Goal: Task Accomplishment & Management: Use online tool/utility

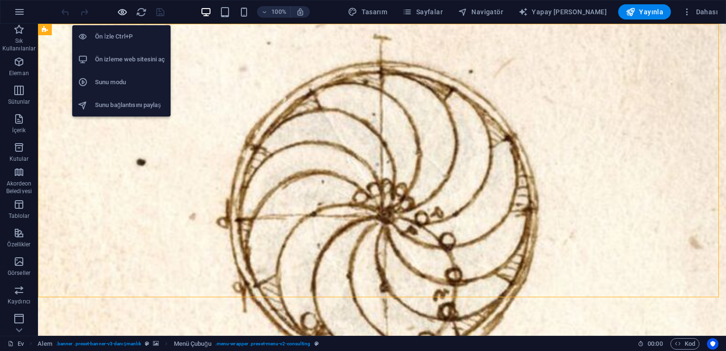
click at [126, 9] on icon "button" at bounding box center [122, 12] width 11 height 11
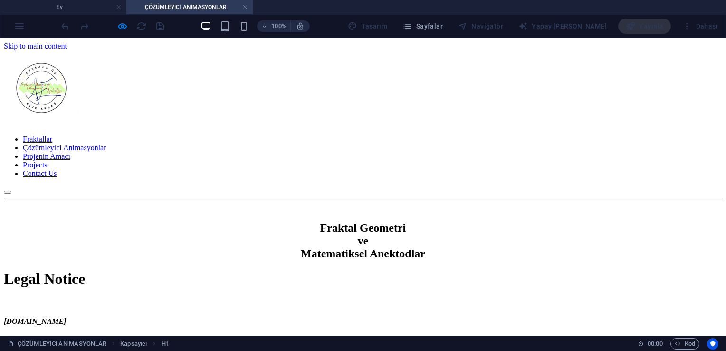
scroll to position [186, 0]
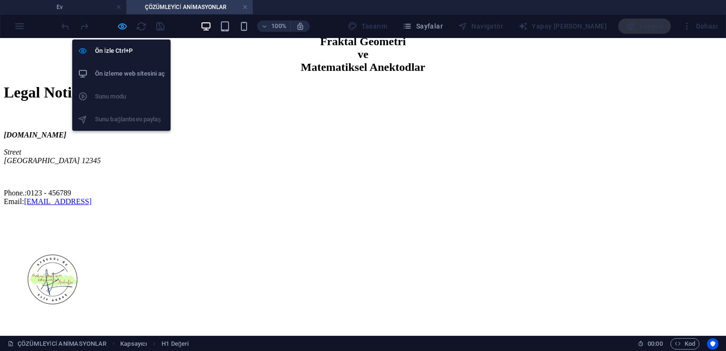
click at [123, 24] on icon "button" at bounding box center [122, 26] width 11 height 11
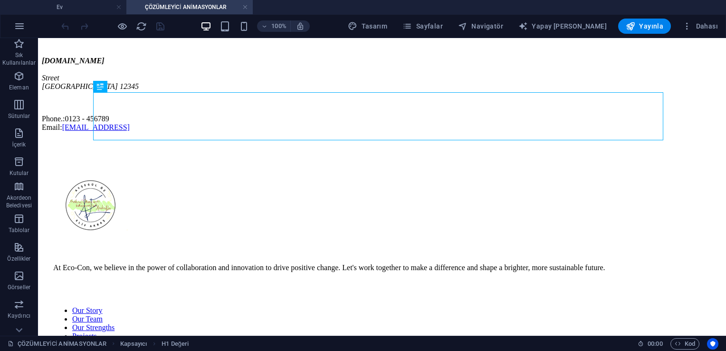
scroll to position [262, 0]
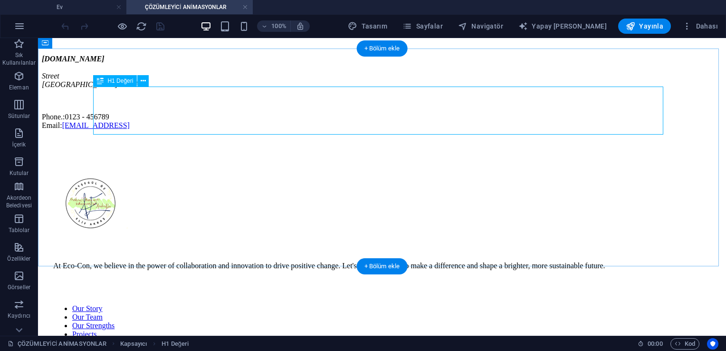
click at [200, 25] on div "Legal Notice" at bounding box center [382, 17] width 680 height 18
click at [146, 81] on button at bounding box center [142, 80] width 11 height 11
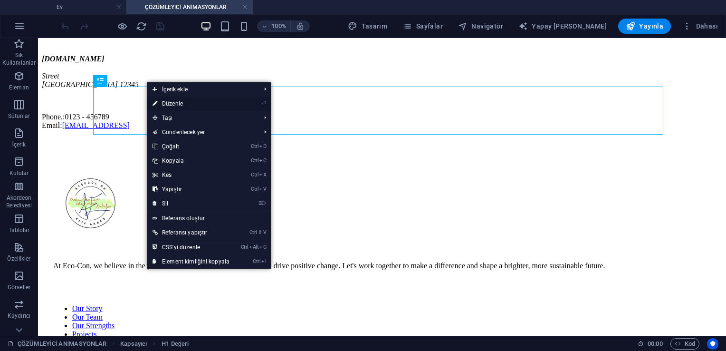
click at [158, 101] on link "⏎ Düzenle" at bounding box center [191, 103] width 88 height 14
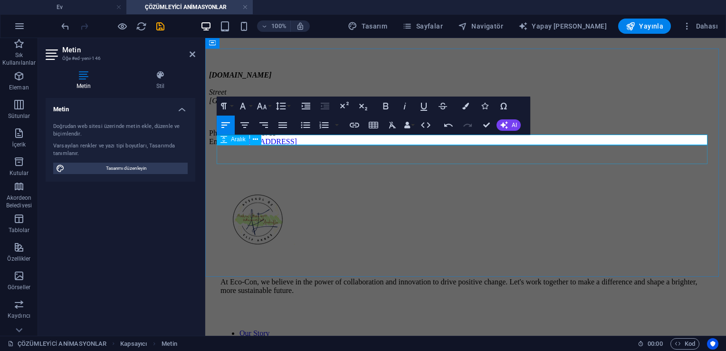
click at [398, 71] on div at bounding box center [465, 61] width 513 height 19
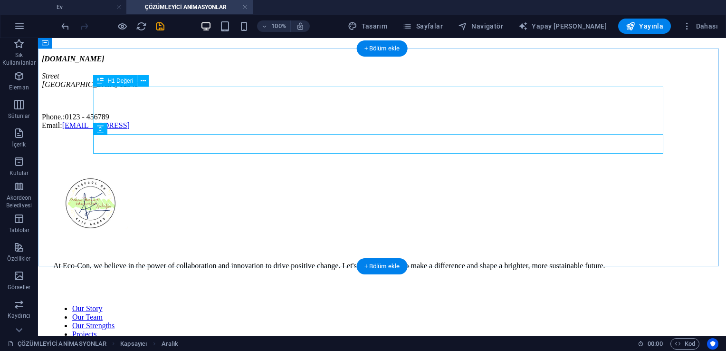
click at [272, 25] on div "1. Pİ" at bounding box center [382, 17] width 680 height 18
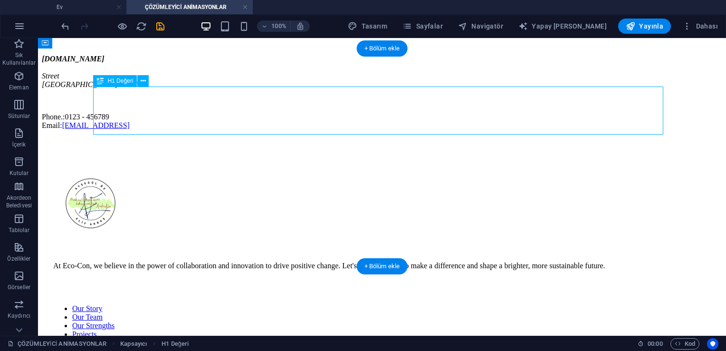
click at [272, 25] on div "1. Pİ" at bounding box center [382, 17] width 680 height 18
click at [151, 25] on div "1. Pİ" at bounding box center [382, 17] width 680 height 18
click at [146, 79] on button at bounding box center [142, 80] width 11 height 11
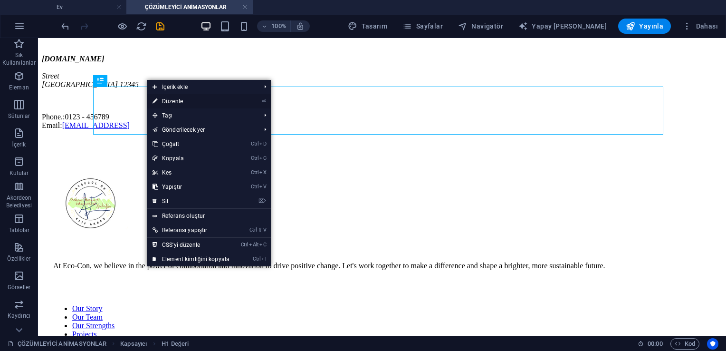
click at [163, 98] on font "Düzenle" at bounding box center [172, 101] width 21 height 7
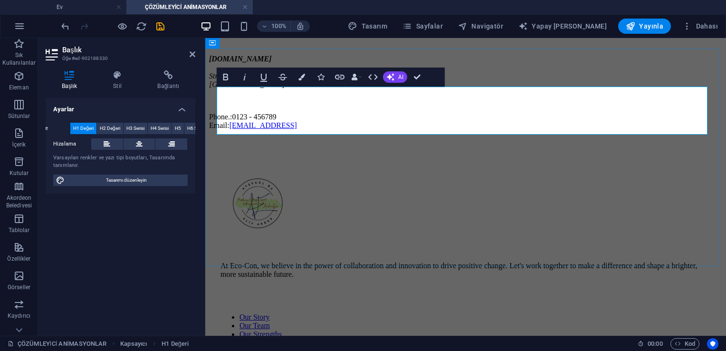
click at [282, 25] on h1 "1. Pİ" at bounding box center [465, 17] width 513 height 18
click at [452, 130] on div "[DOMAIN_NAME] [GEOGRAPHIC_DATA] 12345 Phone.: 0123 - 456789 Email: [EMAIL_ADDRE…" at bounding box center [465, 92] width 513 height 75
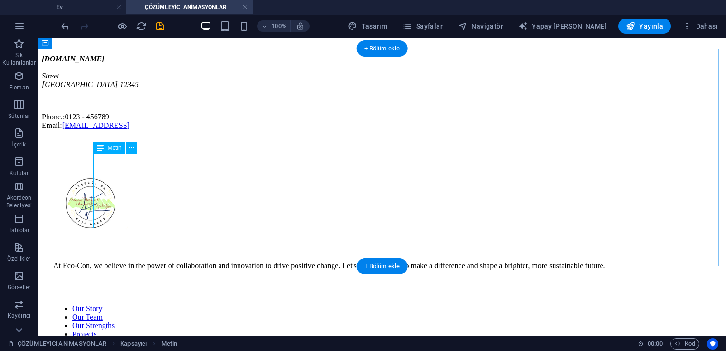
click at [302, 130] on div "[DOMAIN_NAME] [GEOGRAPHIC_DATA] 12345 Phone.: 0123 - 456789 Email: [EMAIL_ADDRE…" at bounding box center [382, 92] width 680 height 75
click at [275, 130] on div "[DOMAIN_NAME] [GEOGRAPHIC_DATA] 12345 Phone.: 0123 - 456789 Email: [EMAIL_ADDRE…" at bounding box center [382, 92] width 680 height 75
click at [294, 130] on div "[DOMAIN_NAME] [GEOGRAPHIC_DATA] 12345 Phone.: 0123 - 456789 Email: [EMAIL_ADDRE…" at bounding box center [382, 92] width 680 height 75
click at [132, 149] on icon at bounding box center [131, 148] width 5 height 10
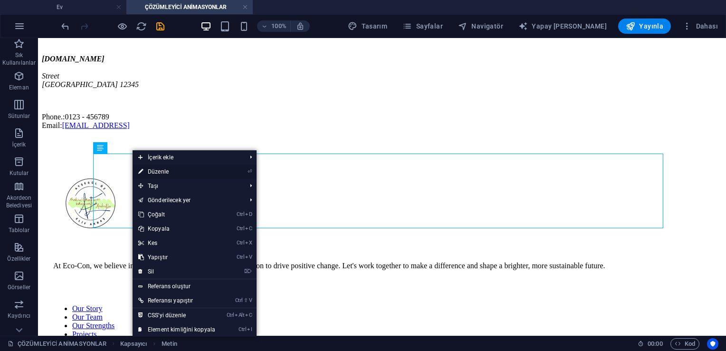
click at [145, 167] on link "⏎ Düzenle" at bounding box center [177, 171] width 88 height 14
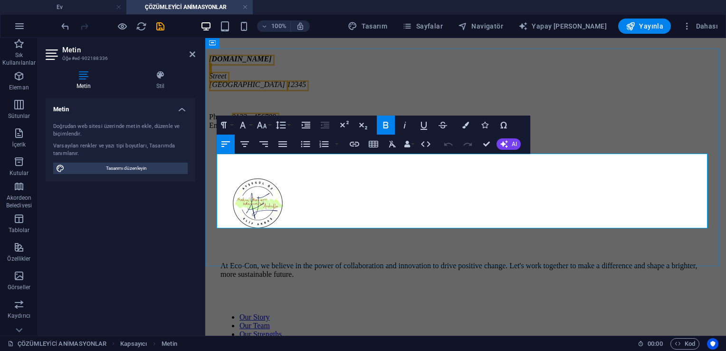
click at [305, 89] on address "[DOMAIN_NAME] [GEOGRAPHIC_DATA] 12345" at bounding box center [465, 72] width 513 height 34
click at [424, 130] on p "Phone.: 0123 - 456789 Email: [EMAIL_ADDRESS]" at bounding box center [465, 121] width 513 height 17
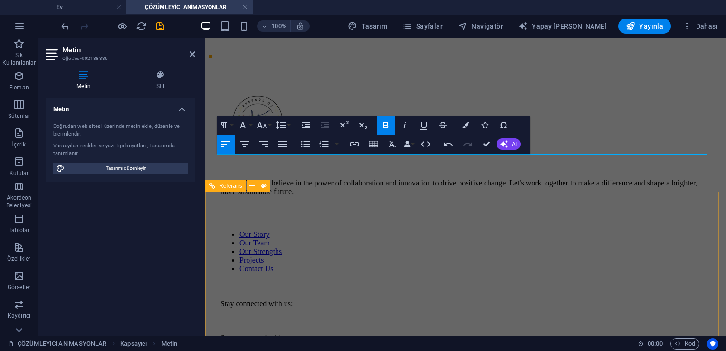
click at [331, 196] on div "At Eco-Con, we believe in the power of collaboration and innovation to drive po…" at bounding box center [465, 139] width 490 height 113
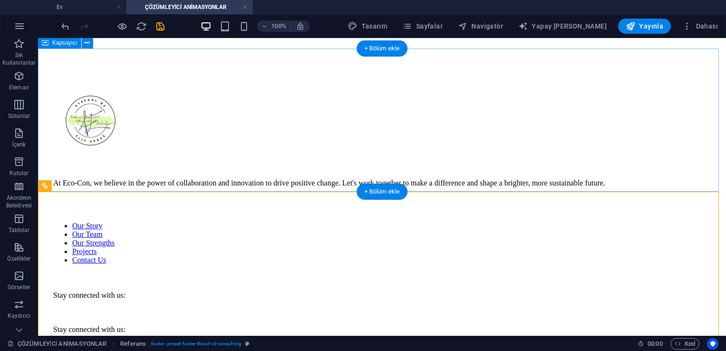
click at [135, 54] on div "1. Pi'nin Değeri" at bounding box center [382, 31] width 680 height 47
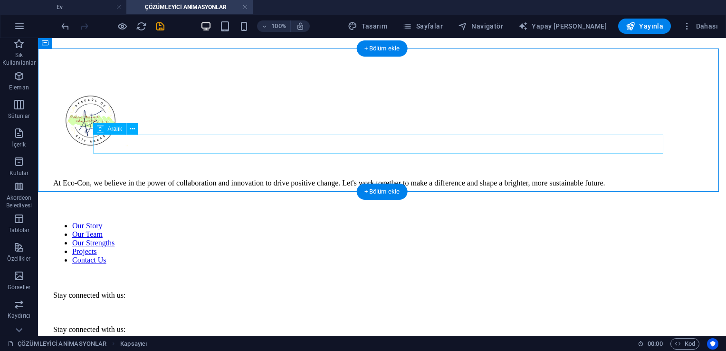
click at [261, 55] on div at bounding box center [382, 45] width 680 height 19
click at [247, 55] on div at bounding box center [382, 45] width 680 height 19
click at [238, 54] on div "1. Pi'nin Değeri" at bounding box center [382, 31] width 680 height 47
click at [274, 54] on div "1. Pi'nin Değeri" at bounding box center [382, 31] width 680 height 47
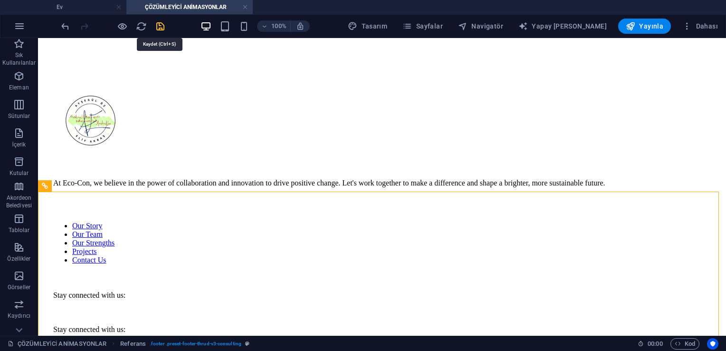
click at [162, 24] on icon "kurtarmak" at bounding box center [160, 26] width 11 height 11
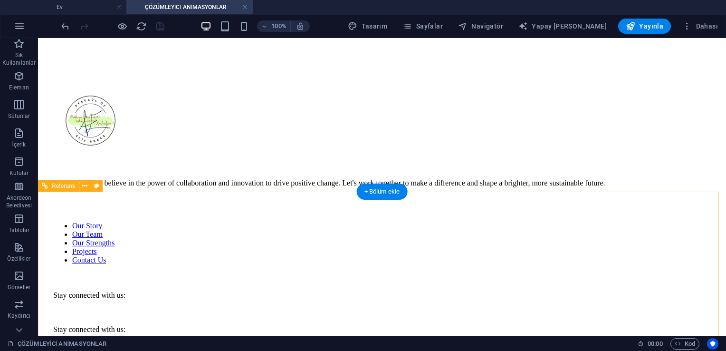
click at [442, 307] on div at bounding box center [381, 312] width 657 height 10
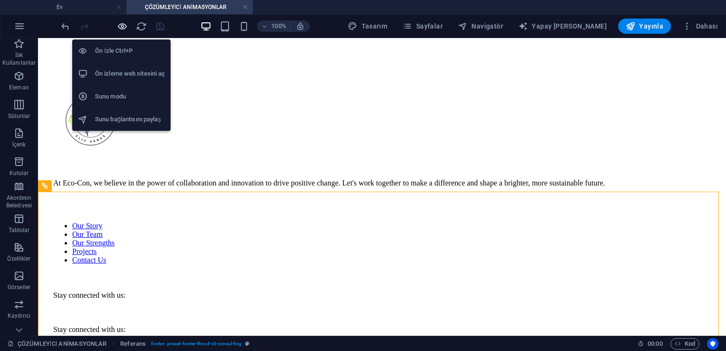
click at [125, 26] on icon "button" at bounding box center [122, 26] width 11 height 11
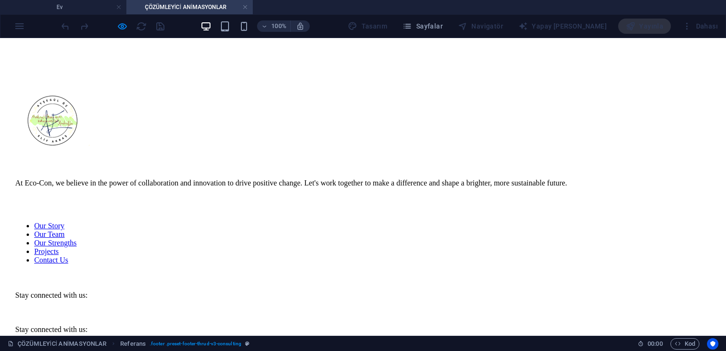
click at [409, 246] on ul "Our Story Our Team Our Strengths Projects Contact Us" at bounding box center [362, 242] width 695 height 43
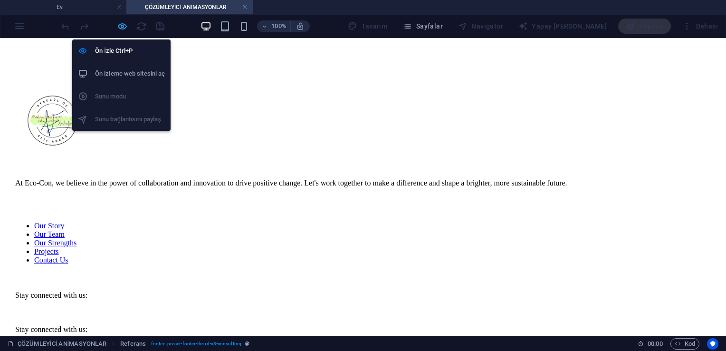
click at [123, 23] on icon "button" at bounding box center [122, 26] width 11 height 11
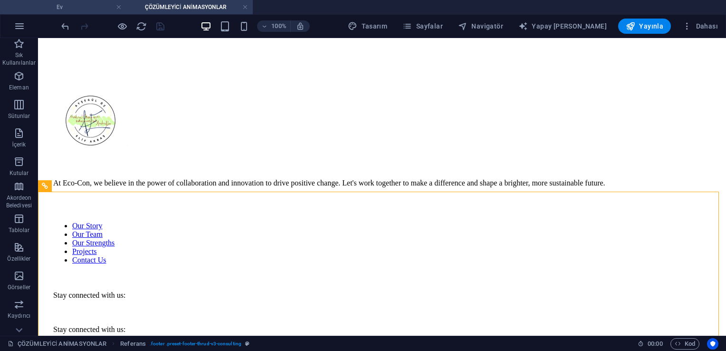
click at [85, 7] on h4 "Ev" at bounding box center [63, 7] width 126 height 10
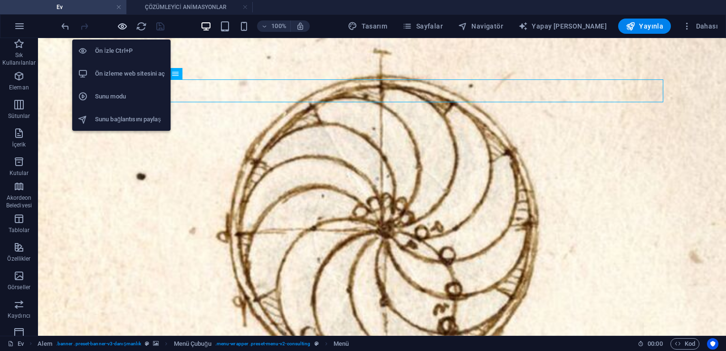
click at [117, 21] on icon "button" at bounding box center [122, 26] width 11 height 11
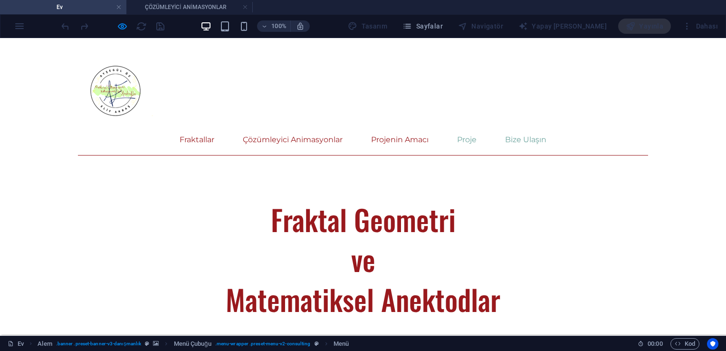
scroll to position [2628, 0]
click at [476, 128] on link "Proje" at bounding box center [466, 139] width 19 height 23
click at [428, 128] on link "Projenin Amacı" at bounding box center [399, 139] width 57 height 23
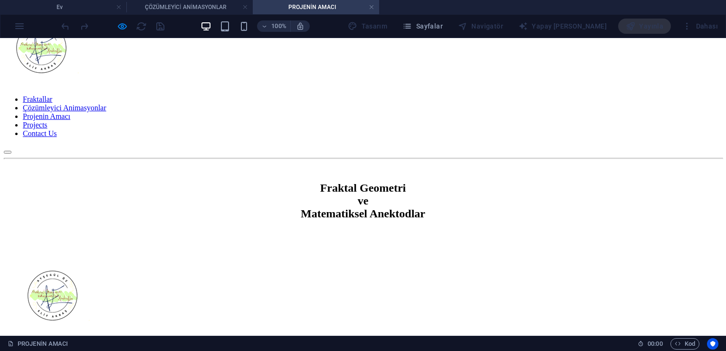
scroll to position [0, 0]
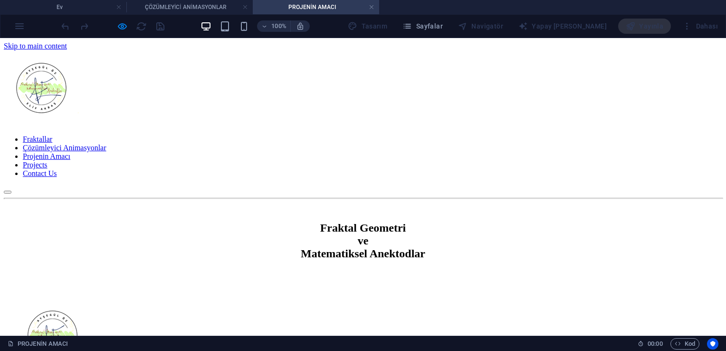
click at [315, 135] on nav "Fraktallar Çözümleyici Animasyonlar Projenin Amacı Projects Contact Us" at bounding box center [363, 156] width 718 height 43
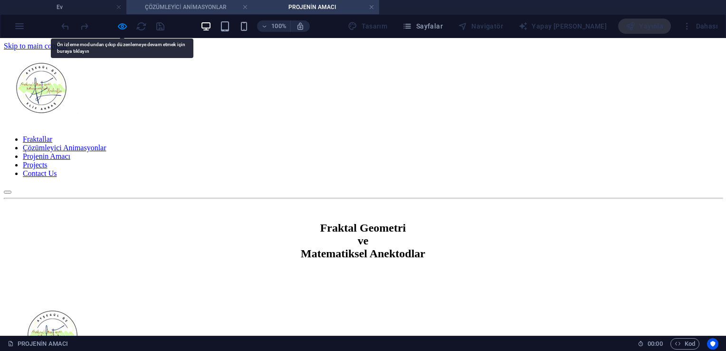
click at [195, 10] on h4 "ÇÖZÜMLEYİCİ ANİMASYONLAR" at bounding box center [189, 7] width 126 height 10
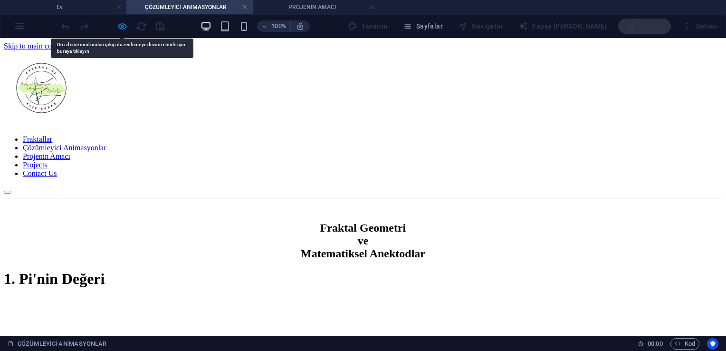
scroll to position [262, 0]
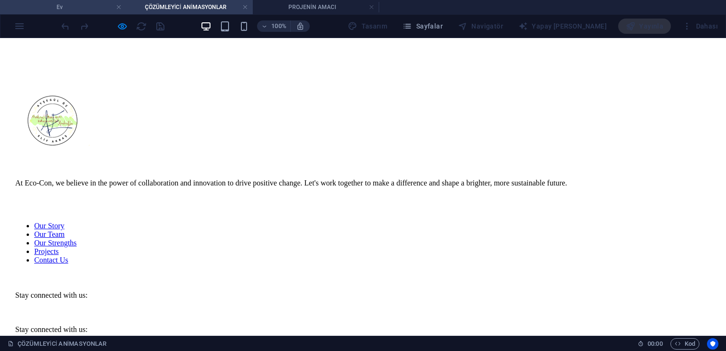
click at [106, 5] on h4 "Ev" at bounding box center [63, 7] width 126 height 10
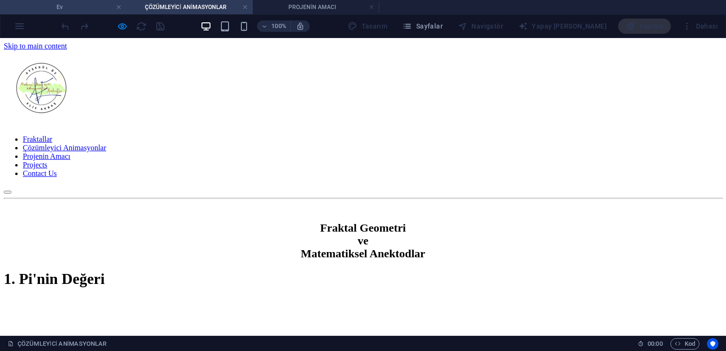
scroll to position [1560, 0]
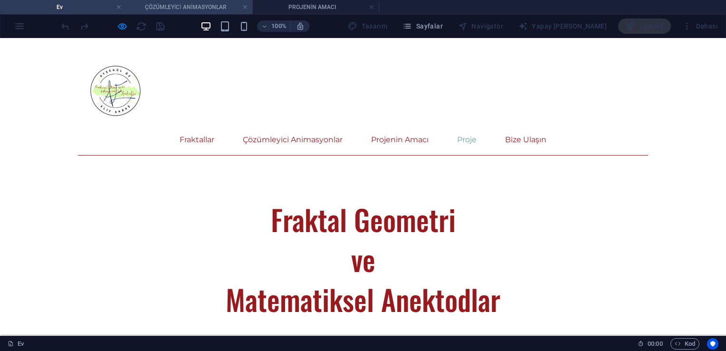
click at [181, 10] on h4 "ÇÖZÜMLEYİCİ ANİMASYONLAR" at bounding box center [189, 7] width 126 height 10
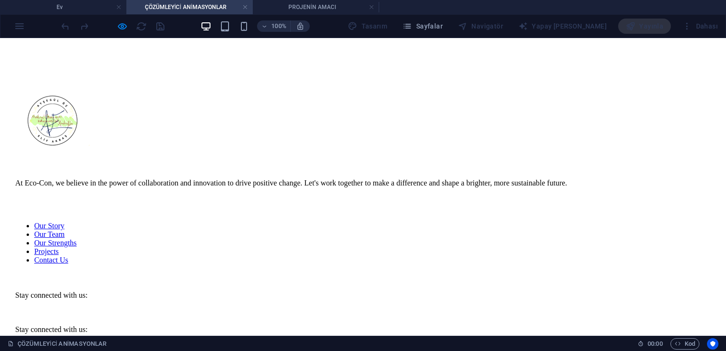
click at [90, 158] on img at bounding box center [52, 120] width 75 height 75
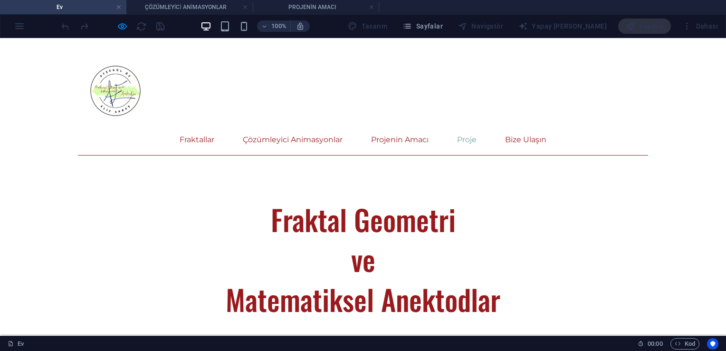
click at [106, 97] on img at bounding box center [115, 90] width 75 height 75
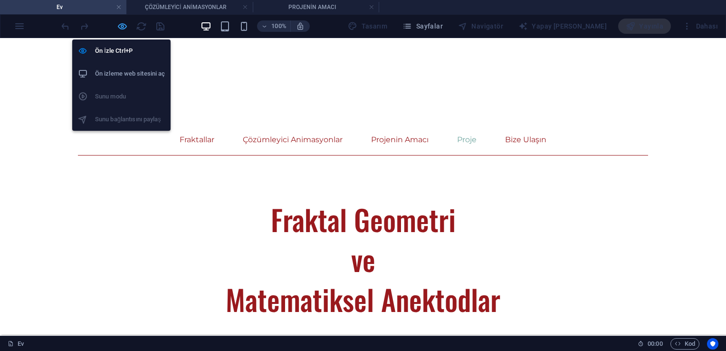
click at [119, 28] on icon "button" at bounding box center [122, 26] width 11 height 11
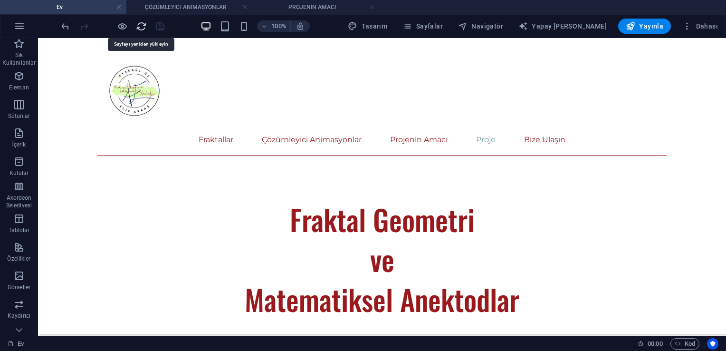
click at [139, 28] on icon "Yeni -den yükle" at bounding box center [141, 26] width 11 height 11
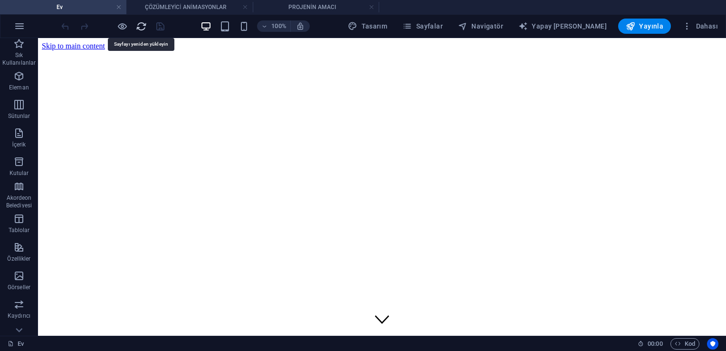
scroll to position [0, 0]
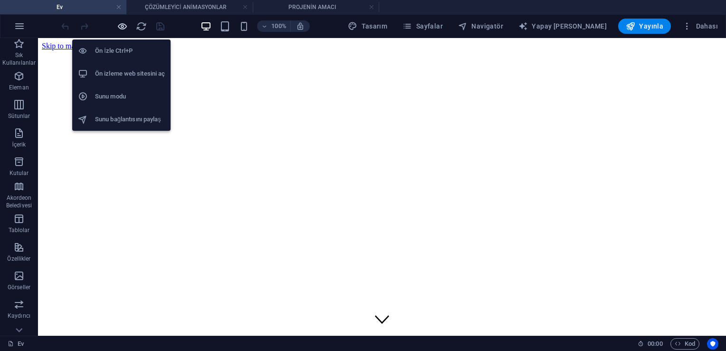
click at [120, 29] on icon "button" at bounding box center [122, 26] width 11 height 11
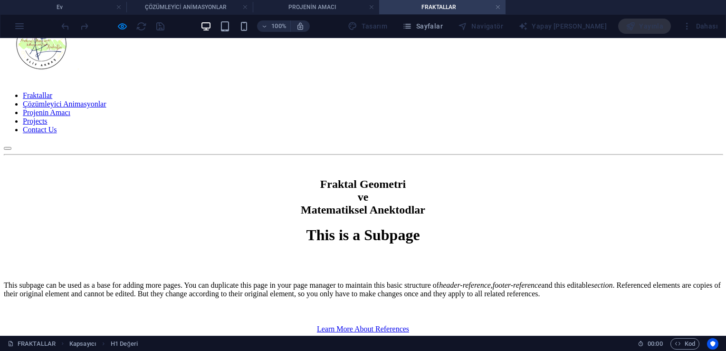
scroll to position [29, 0]
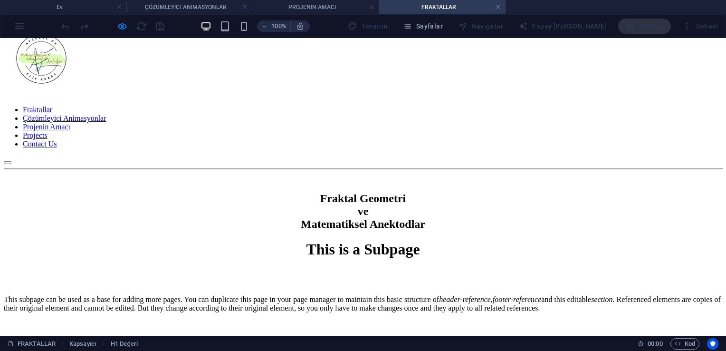
click at [304, 105] on nav "Fraktallar Çözümleyici Animasyonlar Projenin Amacı Projects Contact Us" at bounding box center [363, 126] width 718 height 43
click at [330, 105] on nav "Fraktallar Çözümleyici Animasyonlar Projenin Amacı Projects Contact Us" at bounding box center [363, 126] width 718 height 43
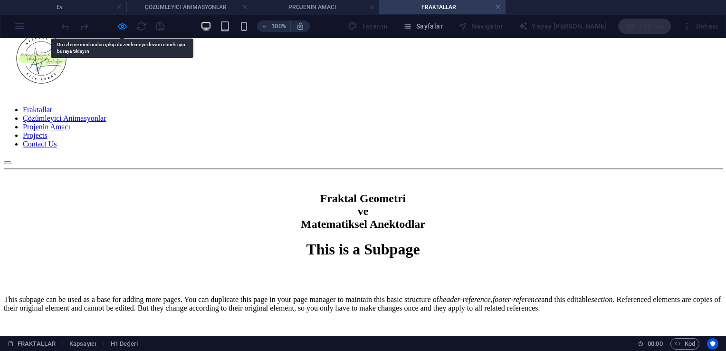
click at [330, 105] on nav "Fraktallar Çözümleyici Animasyonlar Projenin Amacı Projects Contact Us" at bounding box center [363, 126] width 718 height 43
drag, startPoint x: 330, startPoint y: 64, endPoint x: 271, endPoint y: 24, distance: 71.4
click at [370, 8] on link at bounding box center [372, 7] width 6 height 9
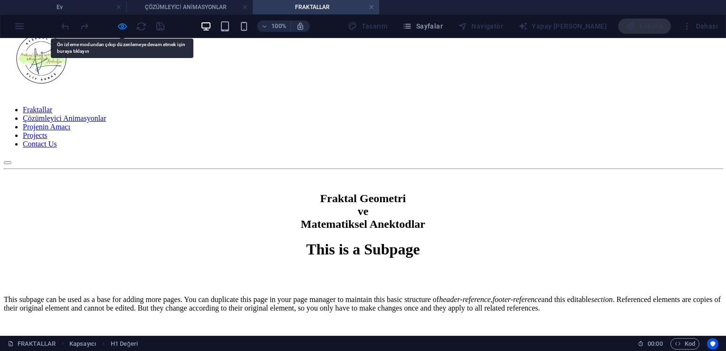
click at [289, 105] on nav "Fraktallar Çözümleyici Animasyonlar Projenin Amacı Projects Contact Us" at bounding box center [363, 126] width 718 height 43
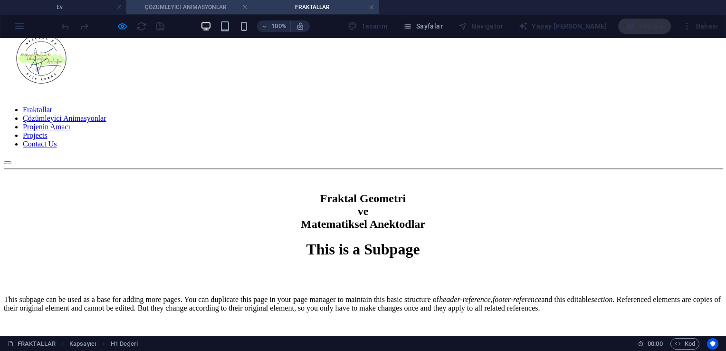
click at [188, 9] on h4 "ÇÖZÜMLEYİCİ ANİMASYONLAR" at bounding box center [189, 7] width 126 height 10
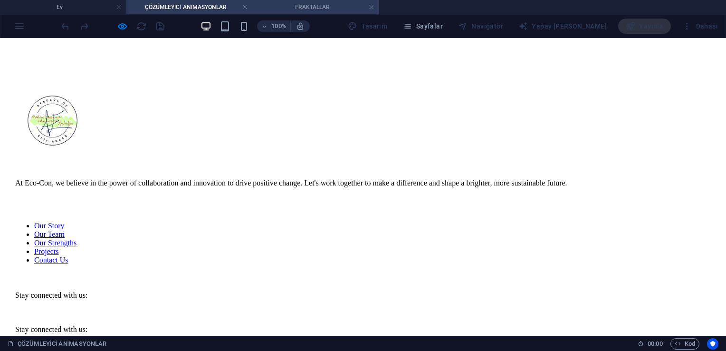
click at [300, 3] on h4 "FRAKTALLAR" at bounding box center [316, 7] width 126 height 10
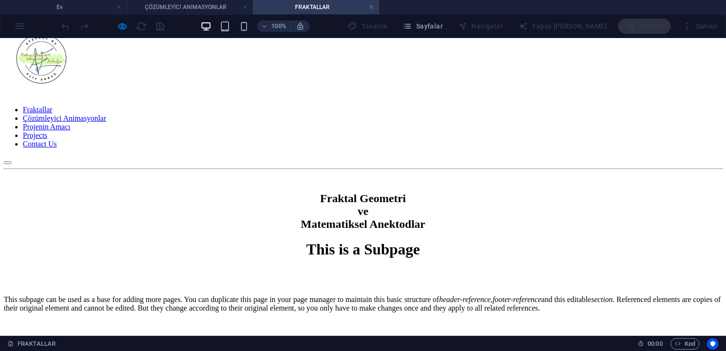
click at [428, 105] on nav "Fraktallar Çözümleyici Animasyonlar Projenin Amacı Projects Contact Us" at bounding box center [363, 126] width 718 height 43
click at [417, 105] on nav "Fraktallar Çözümleyici Animasyonlar Projenin Amacı Projects Contact Us" at bounding box center [363, 126] width 718 height 43
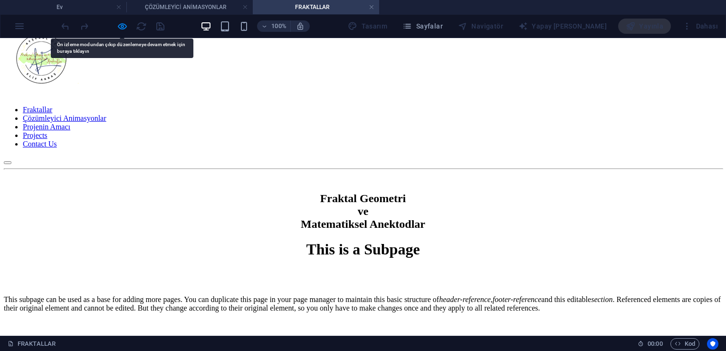
click at [404, 105] on nav "Fraktallar Çözümleyici Animasyonlar Projenin Amacı Projects Contact Us" at bounding box center [363, 126] width 718 height 43
drag, startPoint x: 404, startPoint y: 60, endPoint x: 13, endPoint y: 60, distance: 390.5
click at [13, 60] on div "Fraktallar Çözümleyici Animasyonlar Projenin Amacı Projects Contact Us Fraktal …" at bounding box center [363, 125] width 718 height 209
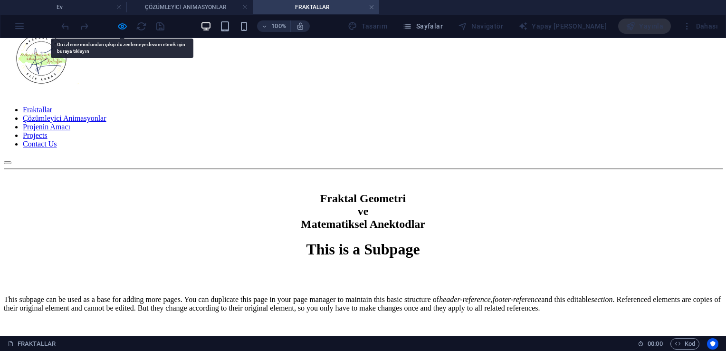
click at [98, 63] on div at bounding box center [363, 59] width 718 height 77
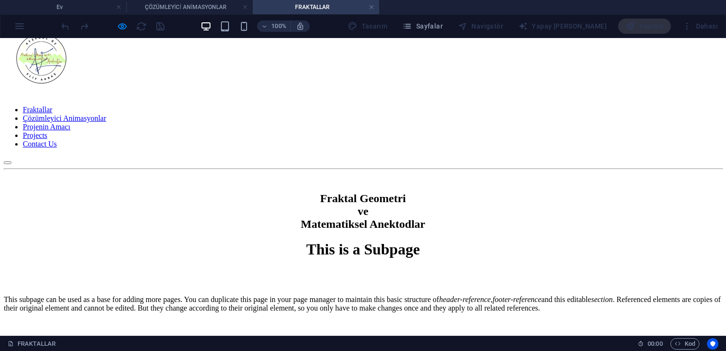
click at [116, 79] on div at bounding box center [363, 59] width 718 height 77
click at [112, 61] on div at bounding box center [363, 59] width 718 height 77
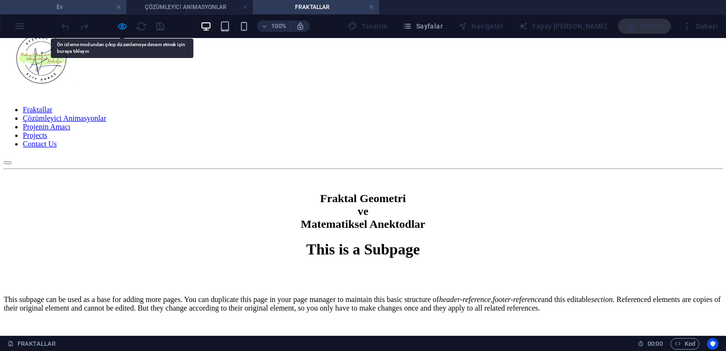
click at [82, 12] on h4 "Ev" at bounding box center [63, 7] width 126 height 10
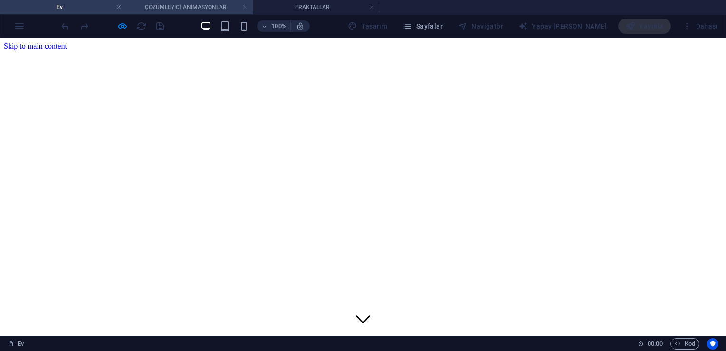
click at [245, 6] on link at bounding box center [245, 7] width 6 height 9
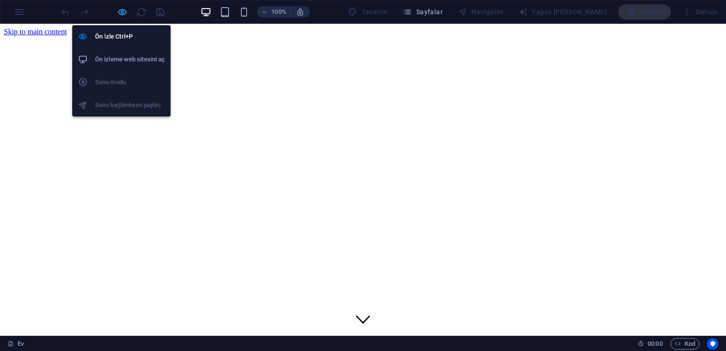
click at [124, 13] on icon "button" at bounding box center [122, 12] width 11 height 11
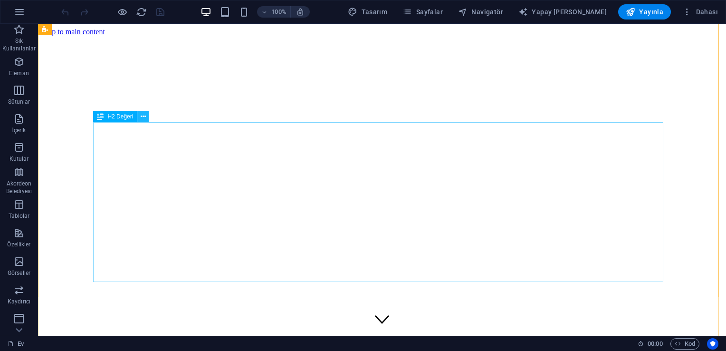
click at [146, 115] on button at bounding box center [142, 116] width 11 height 11
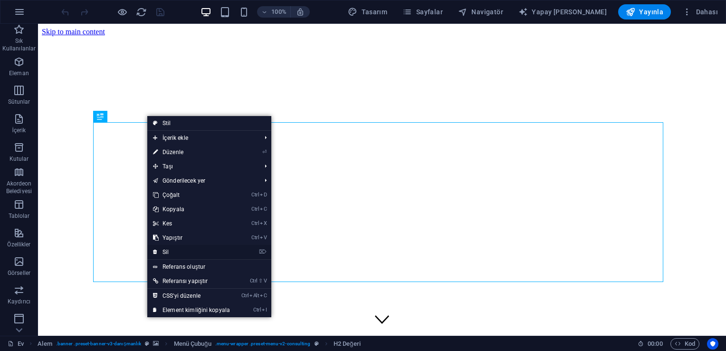
click at [164, 253] on font "Sil" at bounding box center [165, 251] width 6 height 7
